Goal: Transaction & Acquisition: Subscribe to service/newsletter

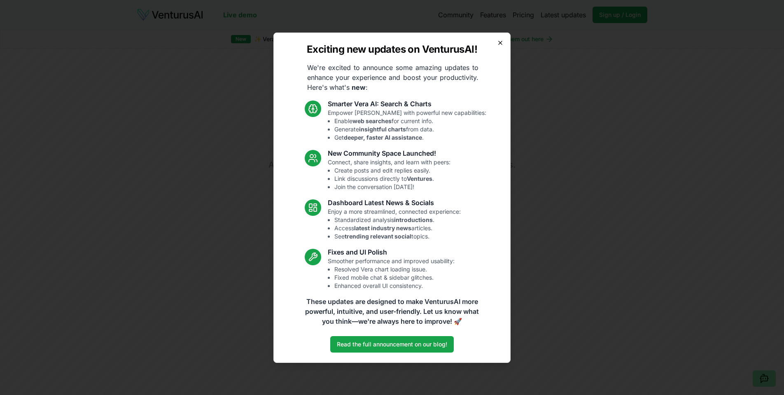
click at [501, 42] on icon "button" at bounding box center [500, 43] width 7 height 7
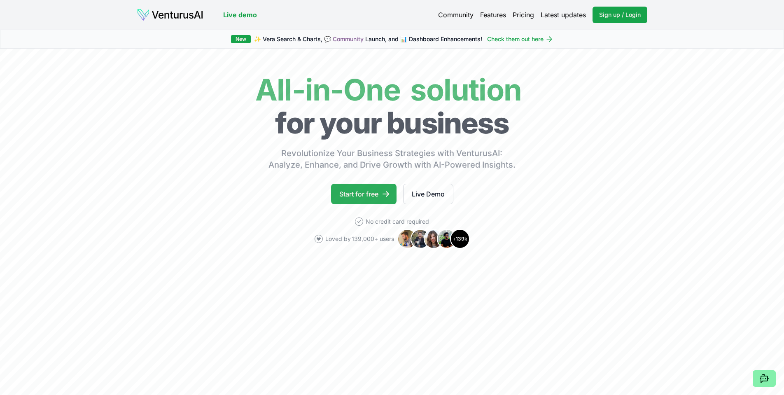
click at [364, 191] on link "Start for free" at bounding box center [364, 194] width 66 height 21
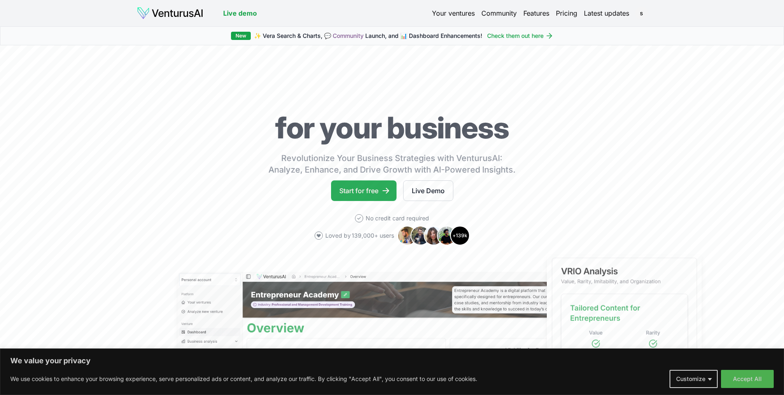
click at [342, 192] on link "Start for free" at bounding box center [364, 190] width 66 height 21
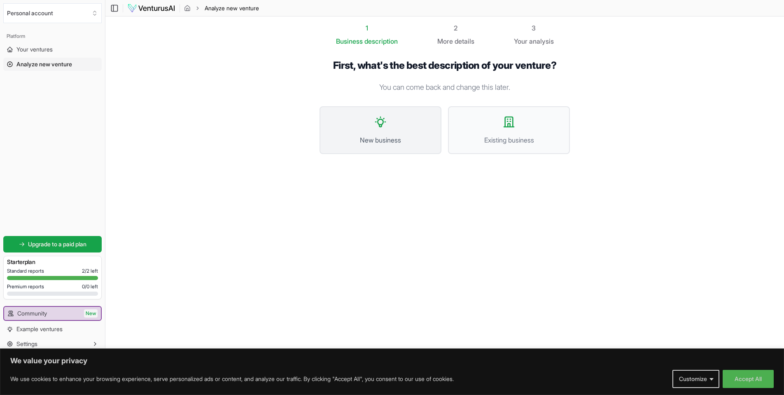
click at [379, 125] on icon at bounding box center [380, 121] width 13 height 13
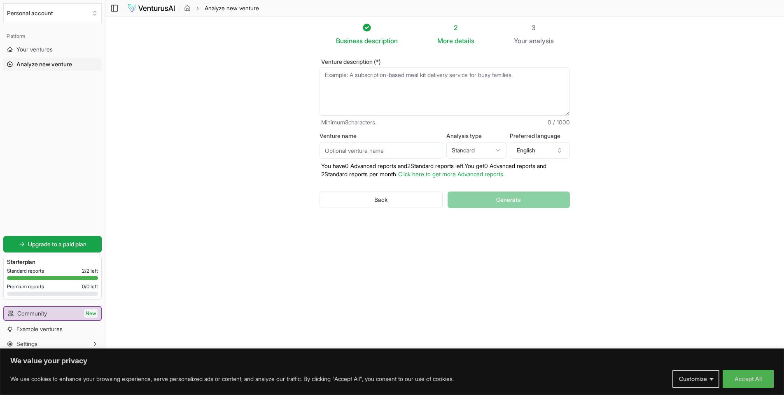
scroll to position [0, 0]
click at [437, 84] on textarea "Venture description (*)" at bounding box center [445, 91] width 251 height 49
type textarea "chatbot business"
click at [510, 203] on span "Generate" at bounding box center [508, 200] width 25 height 8
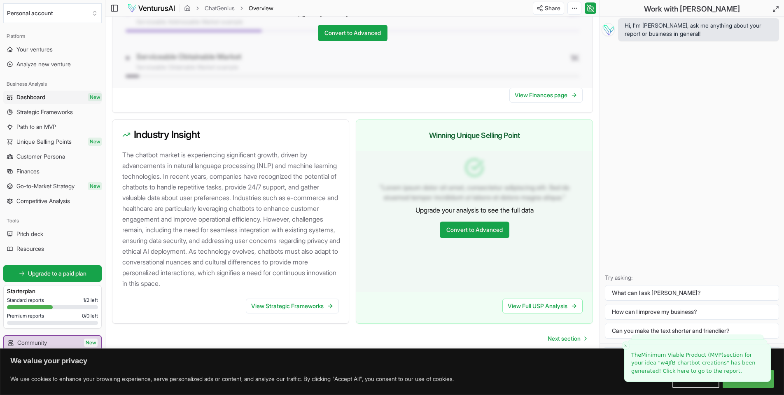
scroll to position [732, 0]
click at [324, 307] on link "View Strategic Frameworks" at bounding box center [292, 306] width 93 height 15
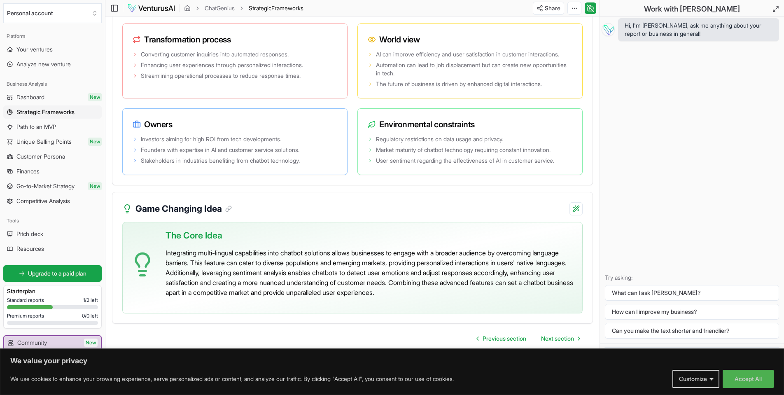
scroll to position [1675, 0]
click at [553, 339] on span "Next section" at bounding box center [557, 339] width 33 height 8
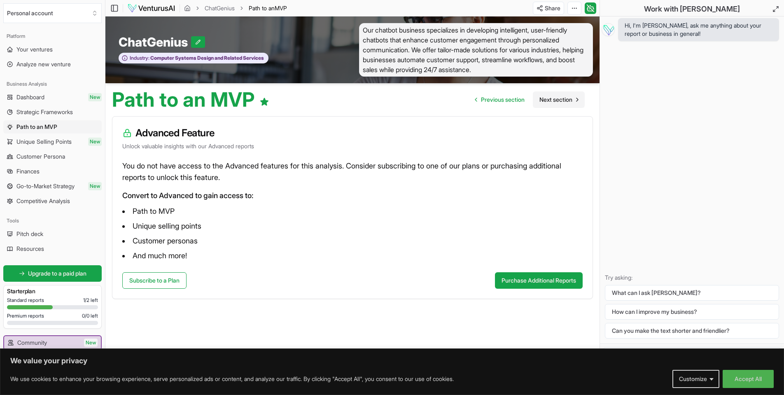
click at [562, 101] on span "Next section" at bounding box center [556, 100] width 33 height 8
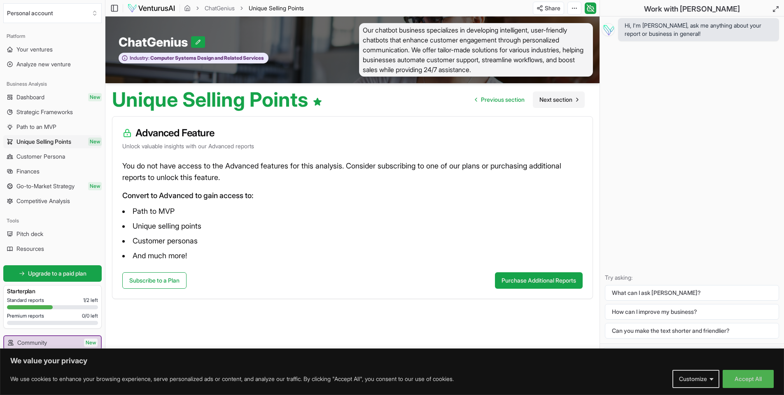
click at [562, 101] on span "Next section" at bounding box center [556, 100] width 33 height 8
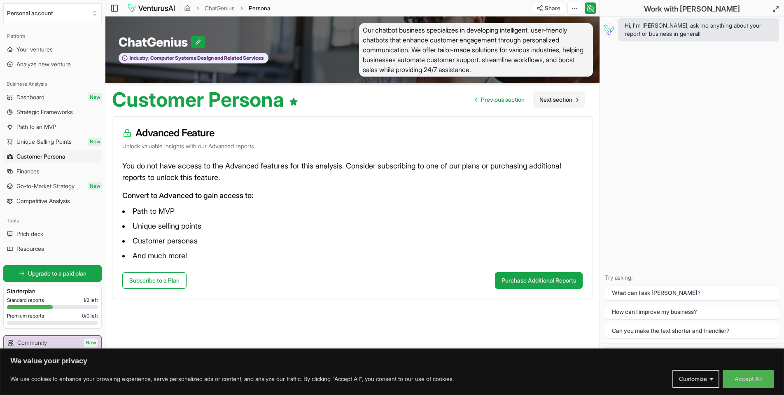
click at [562, 101] on span "Next section" at bounding box center [556, 100] width 33 height 8
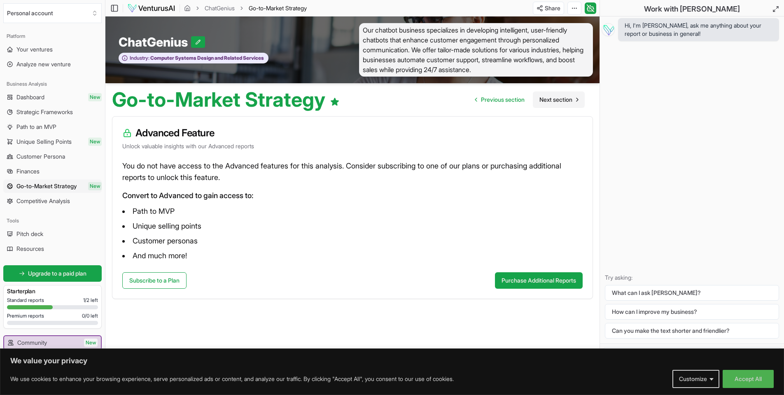
click at [562, 101] on span "Next section" at bounding box center [556, 100] width 33 height 8
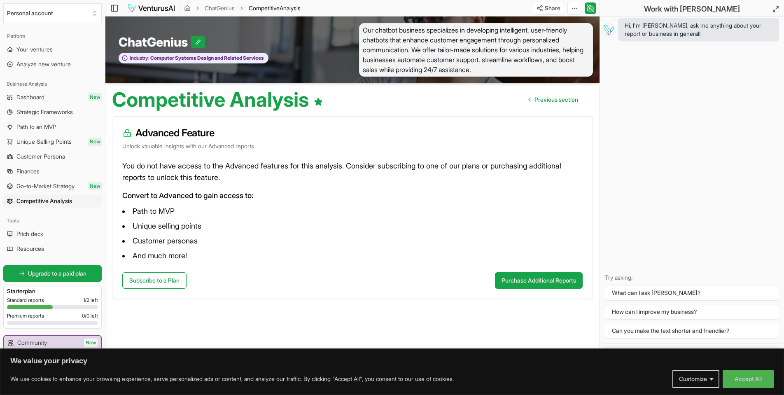
click at [562, 101] on span "Previous section" at bounding box center [557, 100] width 44 height 8
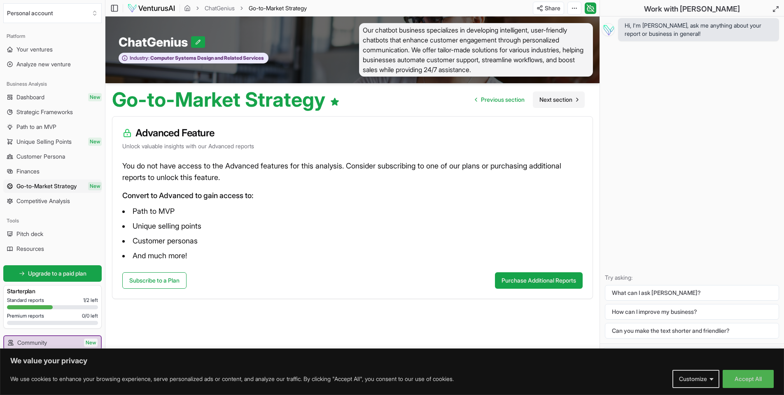
scroll to position [1, 0]
click at [562, 101] on span "Next section" at bounding box center [556, 99] width 33 height 8
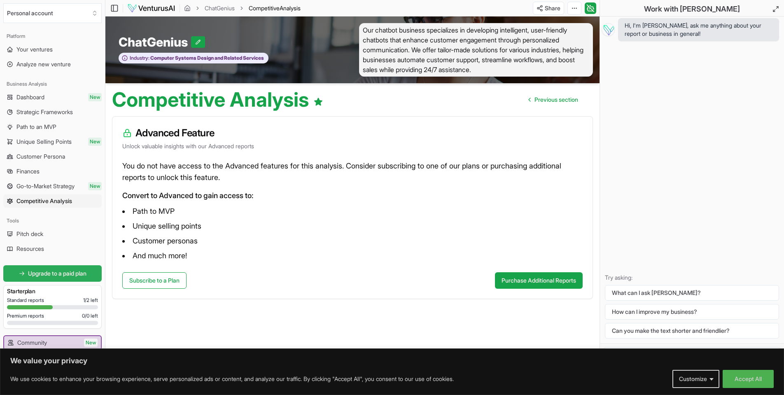
click at [74, 273] on span "Upgrade to a paid plan" at bounding box center [57, 273] width 59 height 8
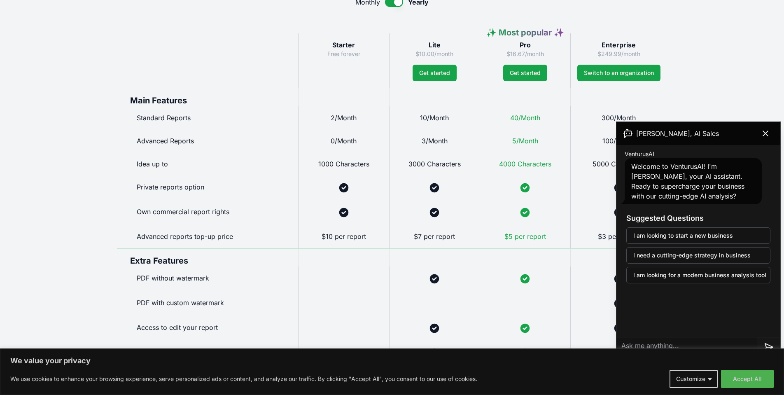
scroll to position [425, 0]
click at [766, 133] on icon at bounding box center [765, 133] width 5 height 5
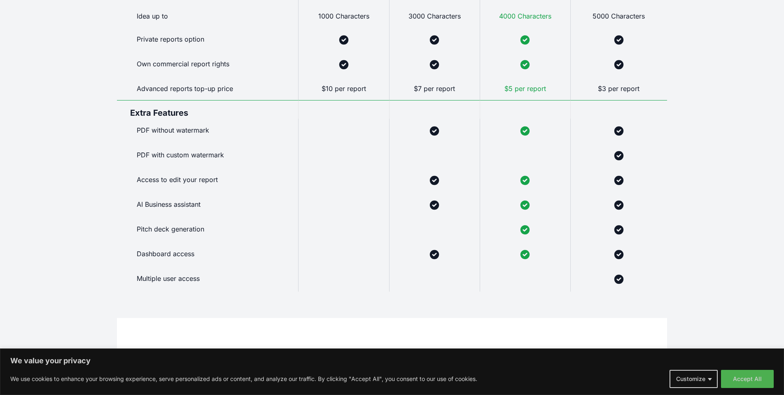
scroll to position [570, 0]
